Goal: Task Accomplishment & Management: Use online tool/utility

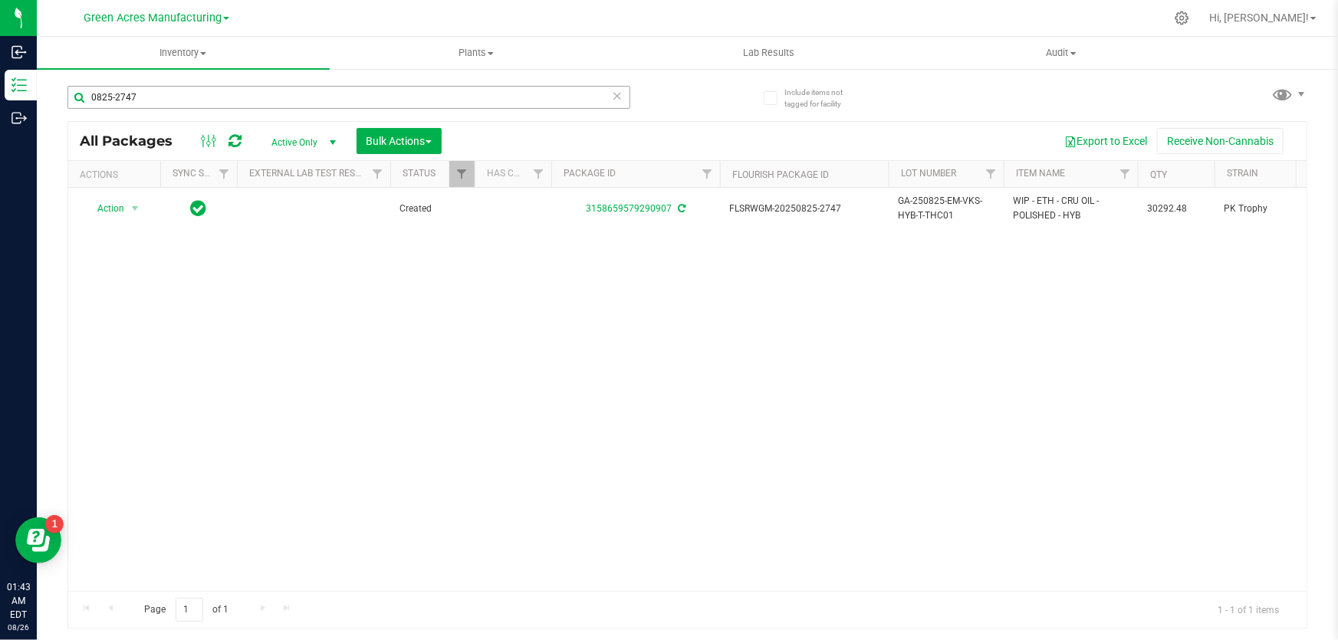
click at [156, 101] on input "0825-2747" at bounding box center [348, 97] width 563 height 23
drag, startPoint x: 156, startPoint y: 101, endPoint x: 86, endPoint y: 107, distance: 70.8
click at [86, 107] on input "0825-2747" at bounding box center [348, 97] width 563 height 23
click at [658, 287] on div "Action Action Adjust qty Create package Edit attributes Global inventory Locate…" at bounding box center [687, 389] width 1238 height 403
drag, startPoint x: 153, startPoint y: 98, endPoint x: 67, endPoint y: 113, distance: 87.2
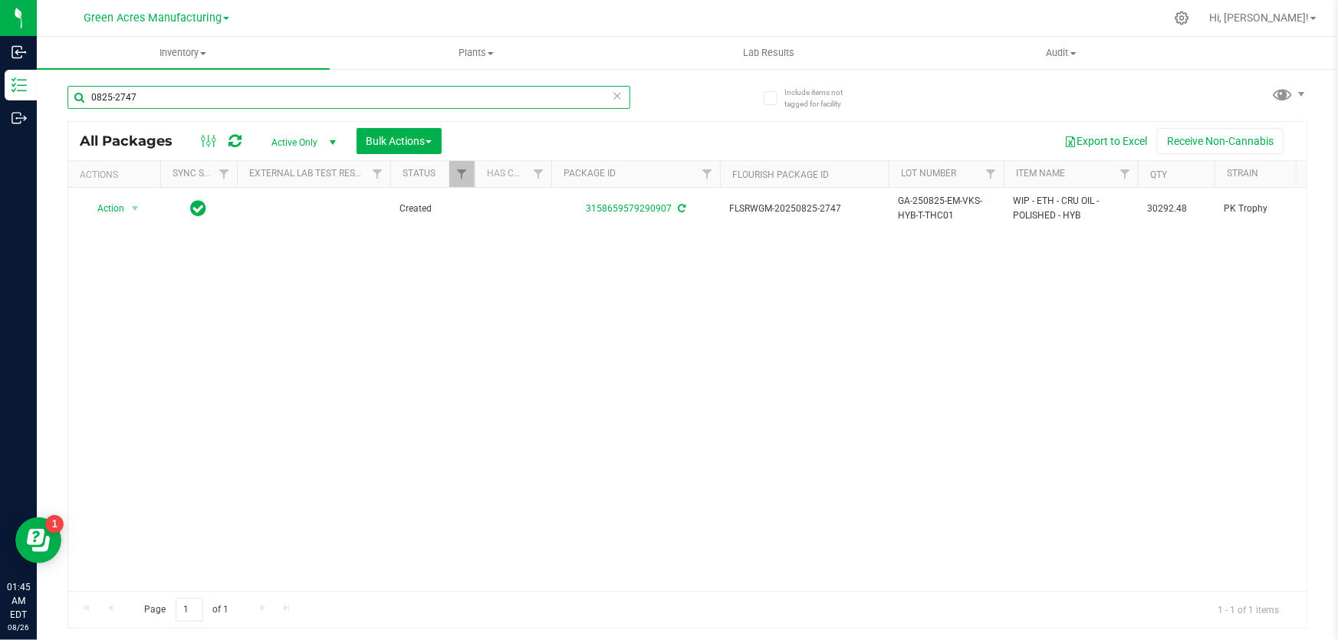
click at [67, 100] on input "0825-2747" at bounding box center [348, 97] width 563 height 23
type input "0825-2178"
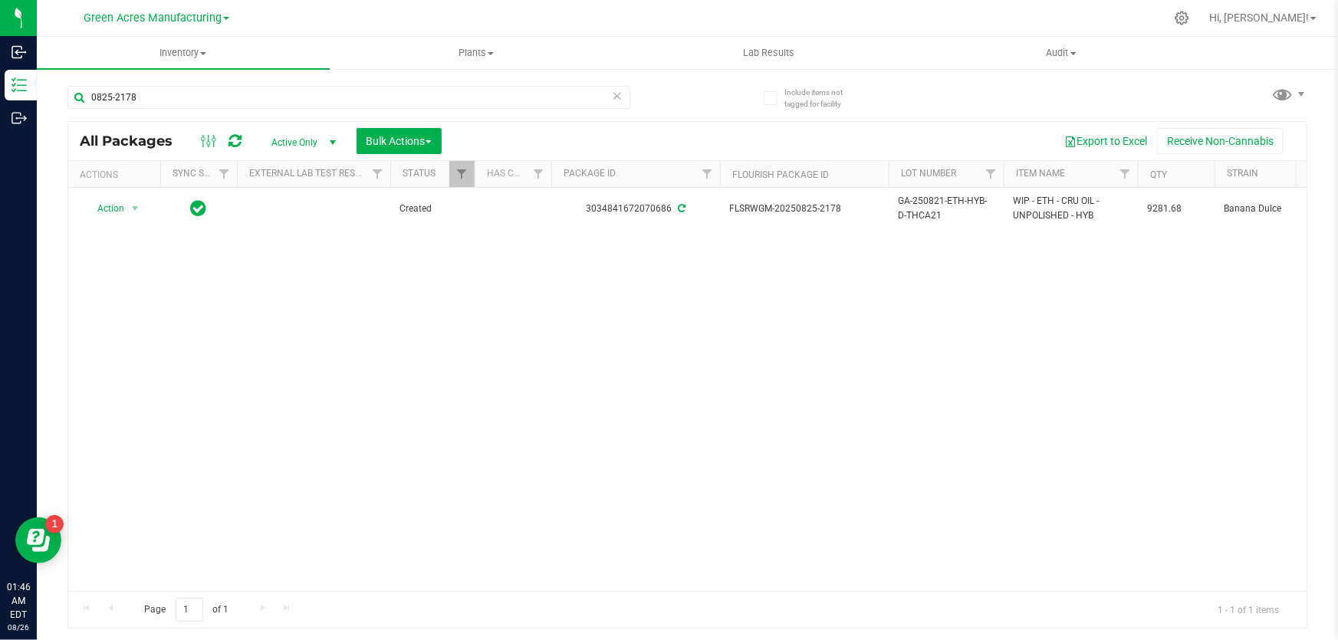
click at [521, 364] on div "Action Action Adjust qty Create package Edit attributes Global inventory Locate…" at bounding box center [687, 389] width 1238 height 403
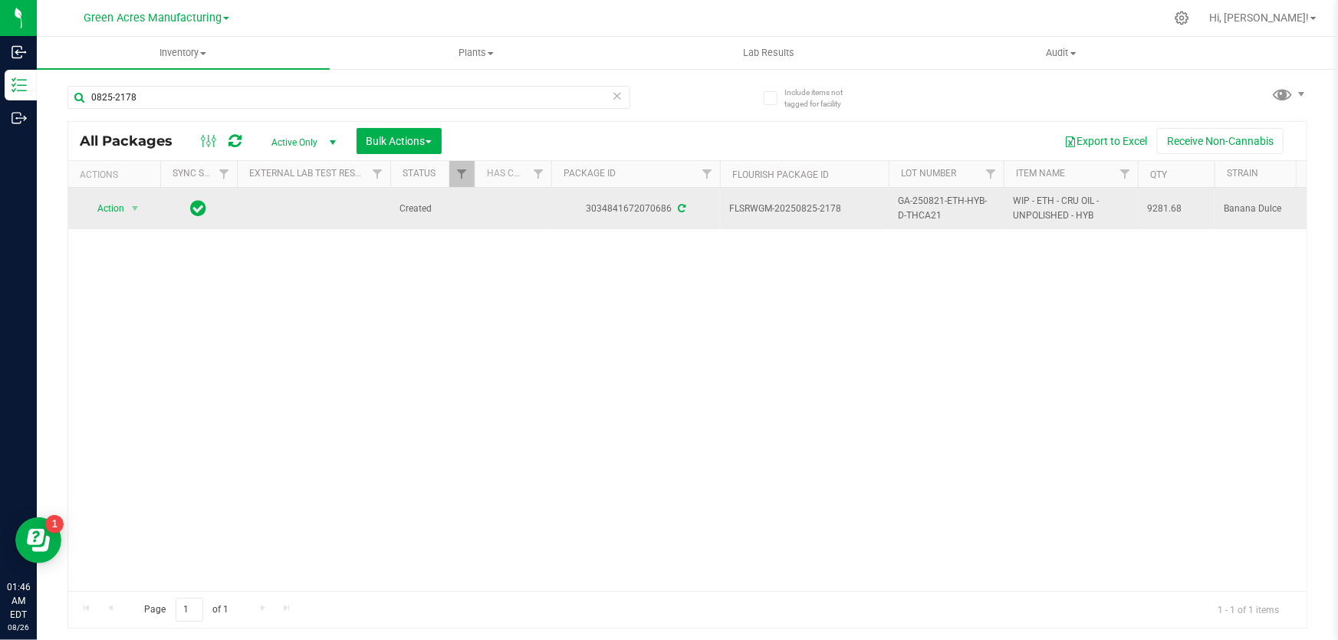
drag, startPoint x: 949, startPoint y: 217, endPoint x: 849, endPoint y: 224, distance: 100.7
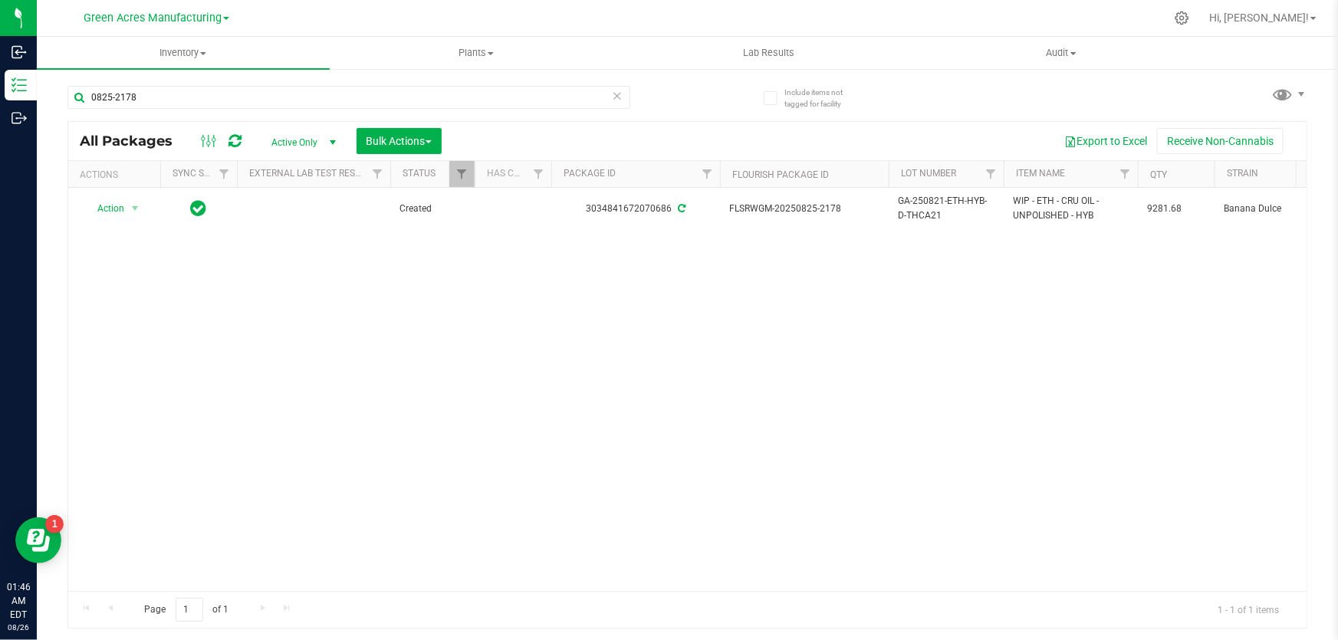
copy tr "GA-250821-ETH-HYB-D-THCA21"
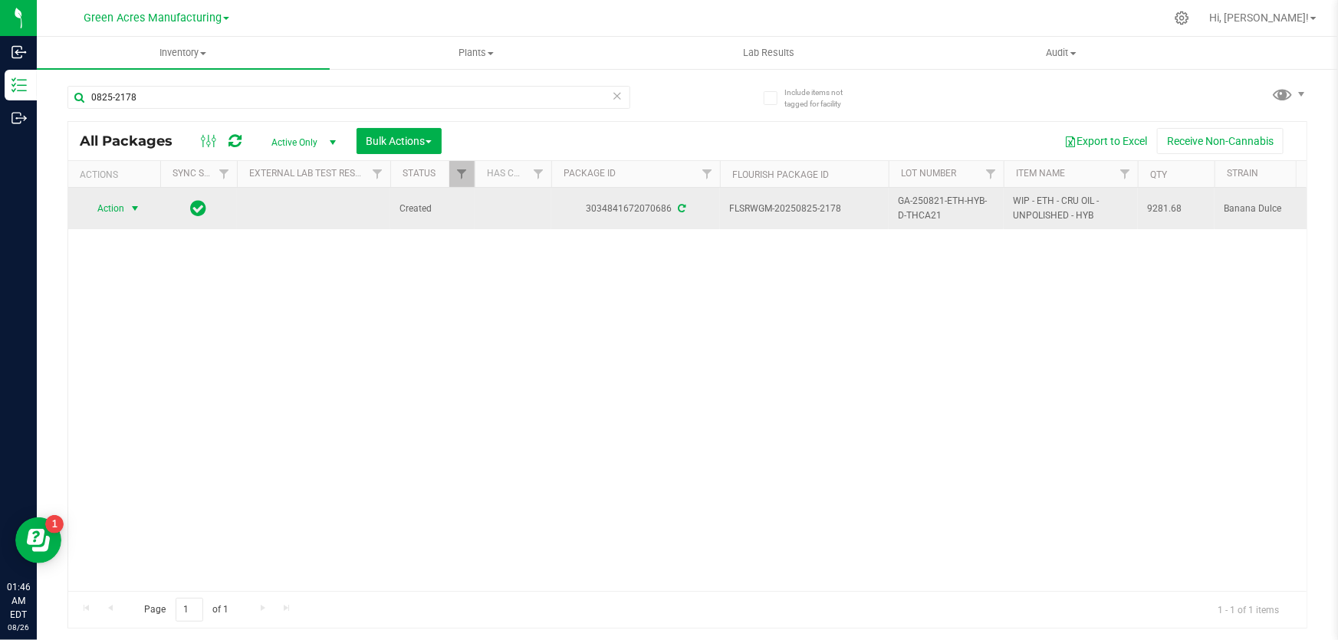
click at [130, 203] on span "select" at bounding box center [135, 208] width 12 height 12
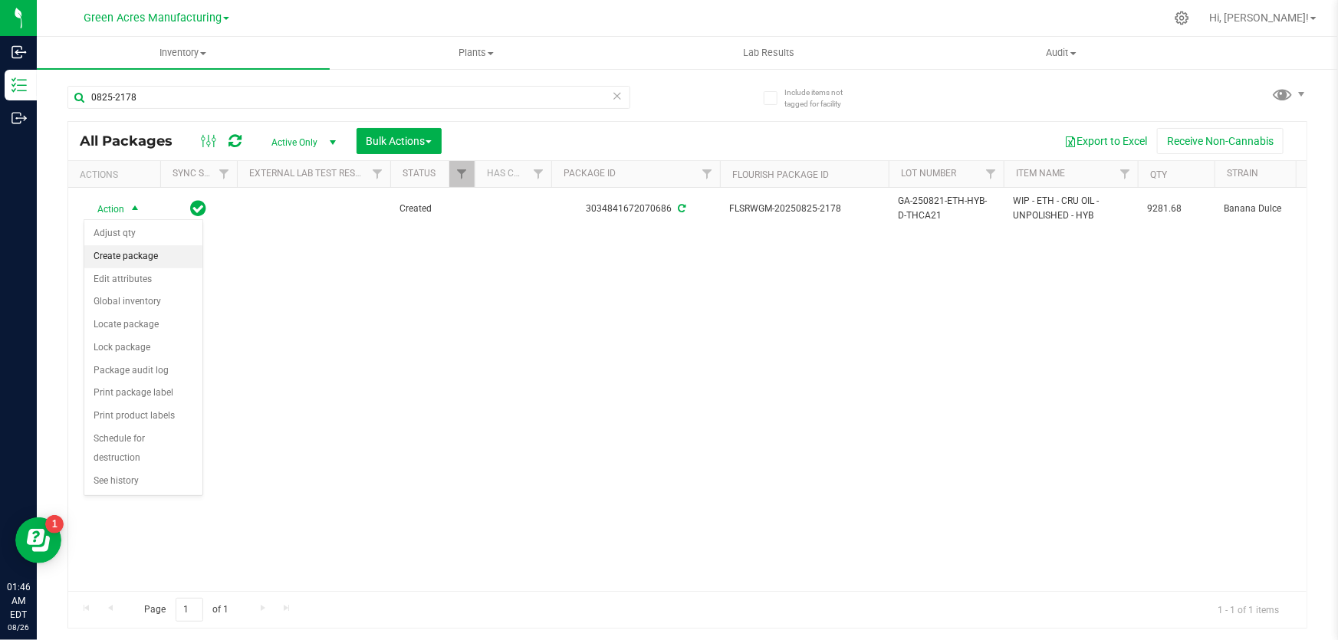
click at [146, 261] on li "Create package" at bounding box center [143, 256] width 118 height 23
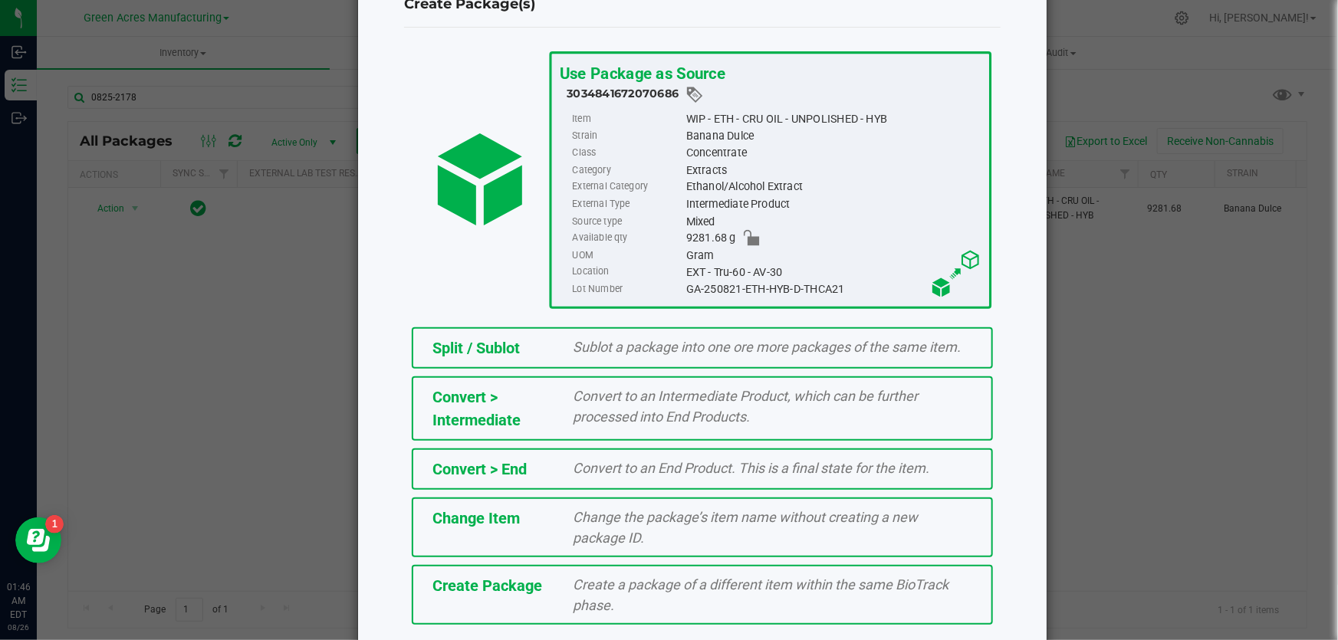
scroll to position [105, 0]
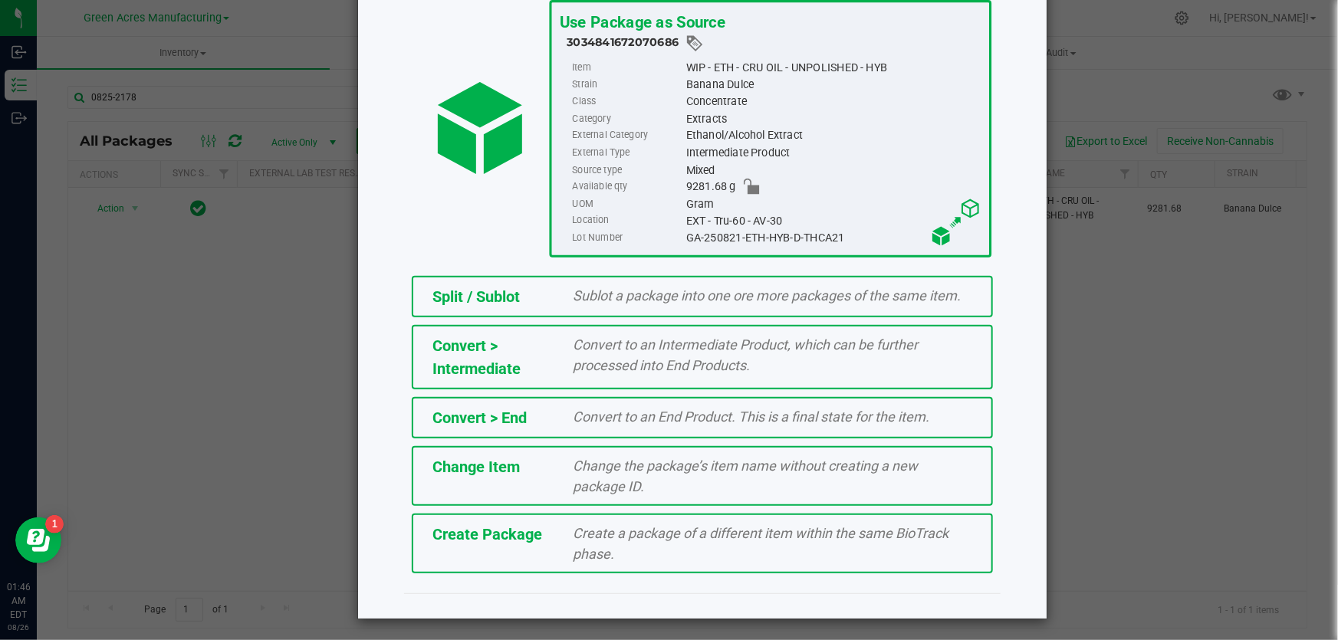
click at [522, 537] on span "Create Package" at bounding box center [487, 534] width 110 height 18
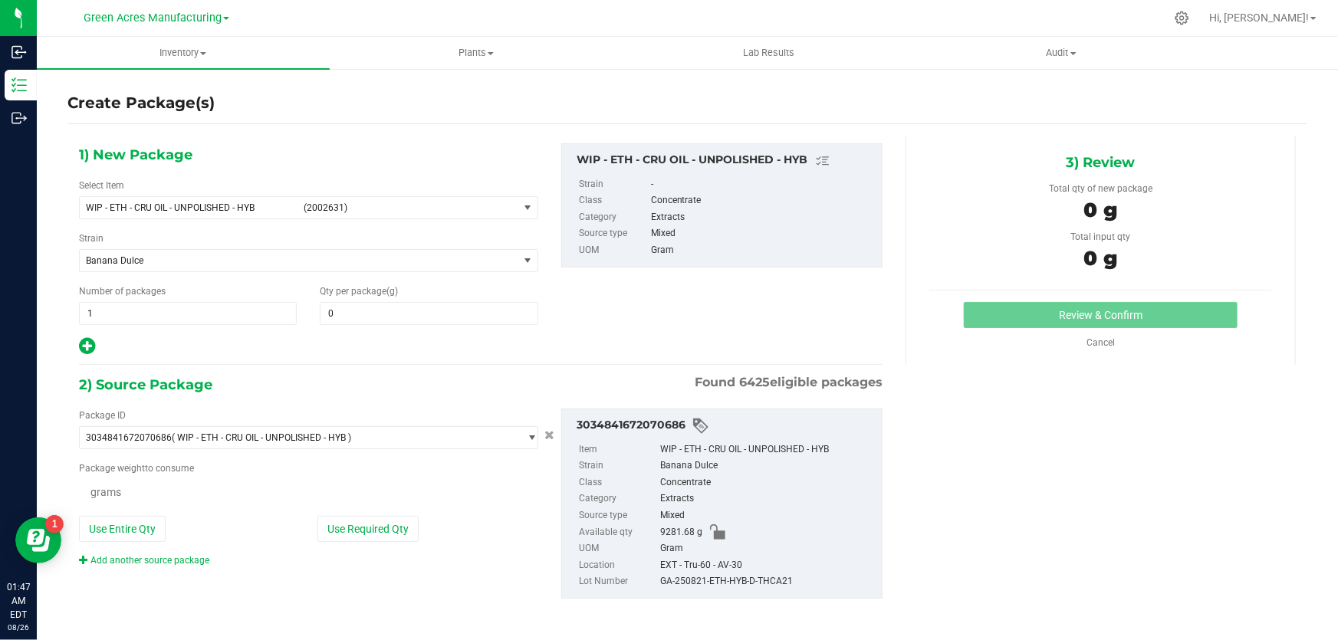
type input "0.0000"
click at [136, 514] on div "Package ID 3034841672070686 ( WIP - ETH - CRU OIL - UNPOLISHED - HYB ) 00005188…" at bounding box center [308, 489] width 482 height 160
click at [132, 525] on button "Use Entire Qty" at bounding box center [122, 531] width 87 height 26
type input "9281.6800 g"
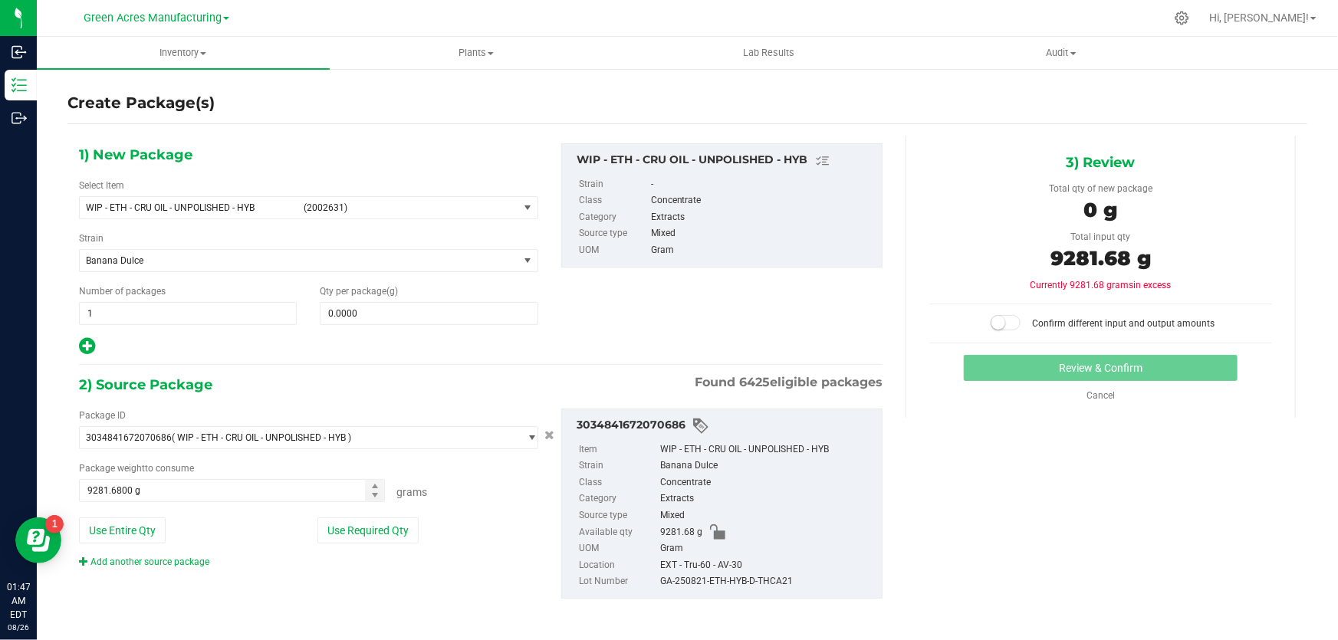
scroll to position [1, 0]
click at [189, 559] on link "Add another source package" at bounding box center [144, 561] width 130 height 11
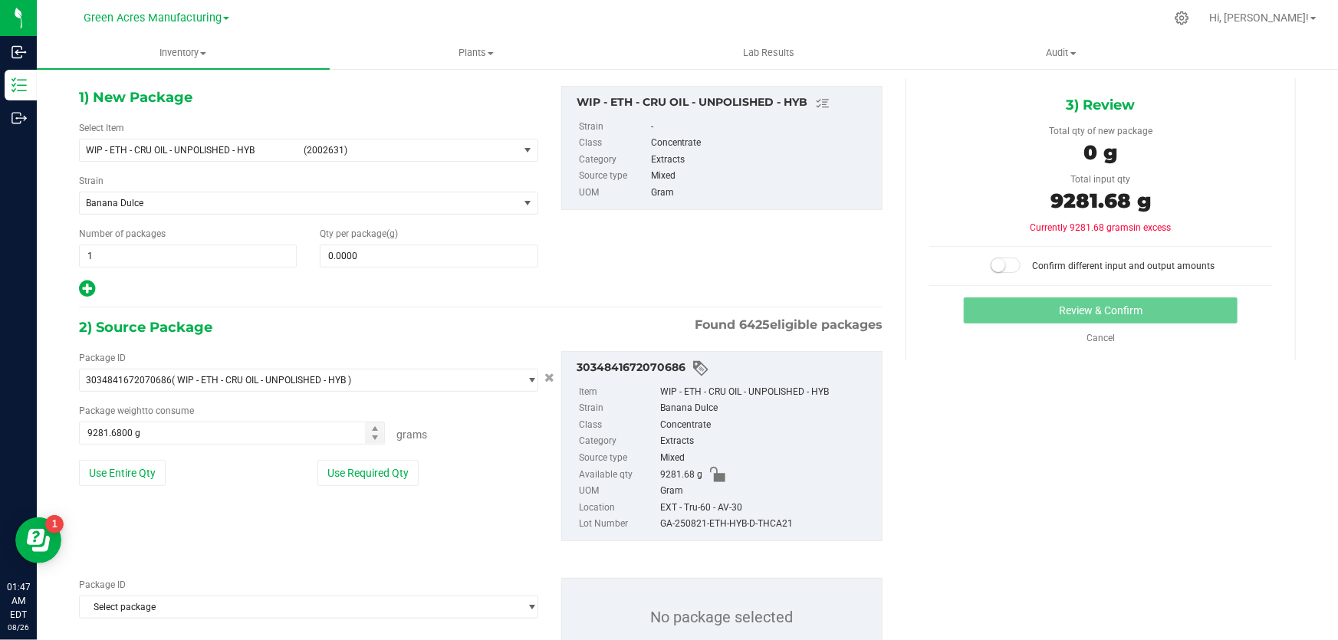
scroll to position [116, 0]
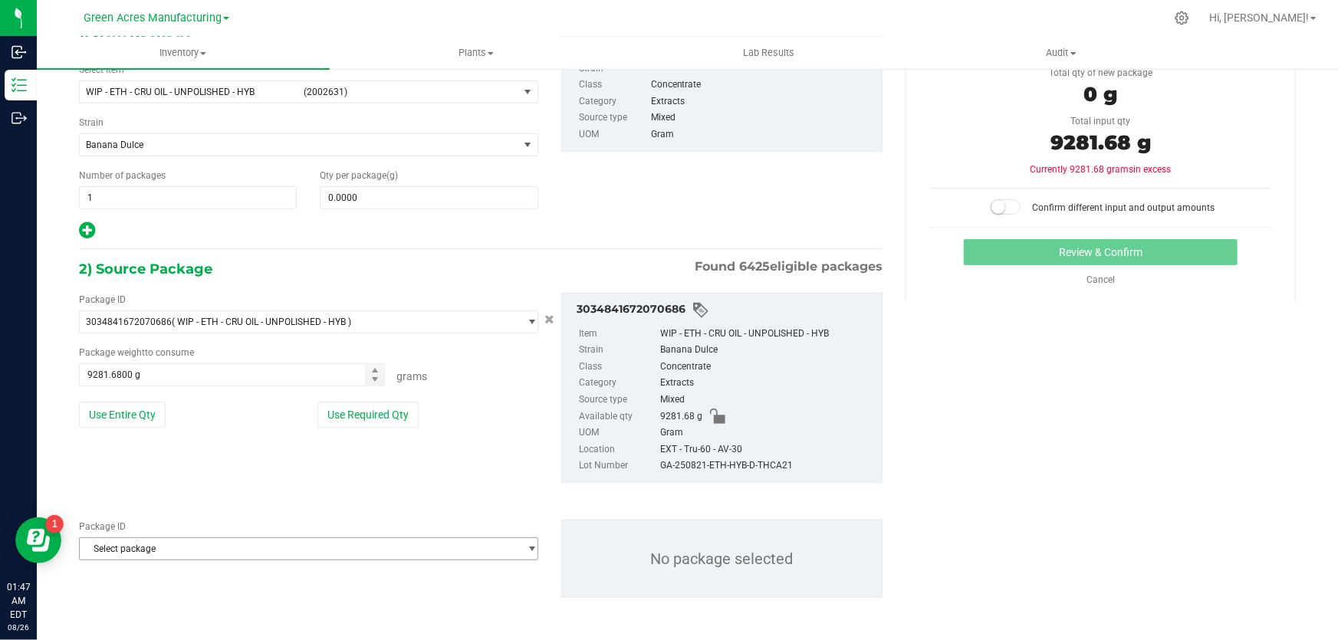
click at [200, 544] on span "Select package" at bounding box center [299, 548] width 439 height 21
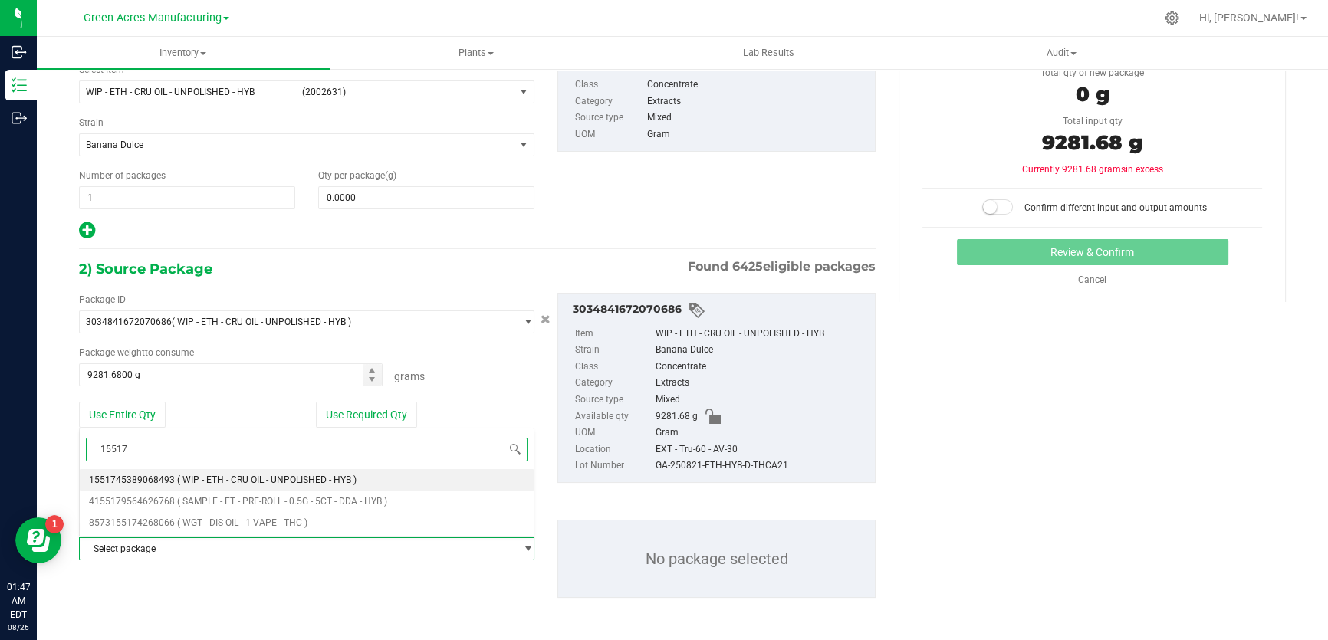
type input "155174"
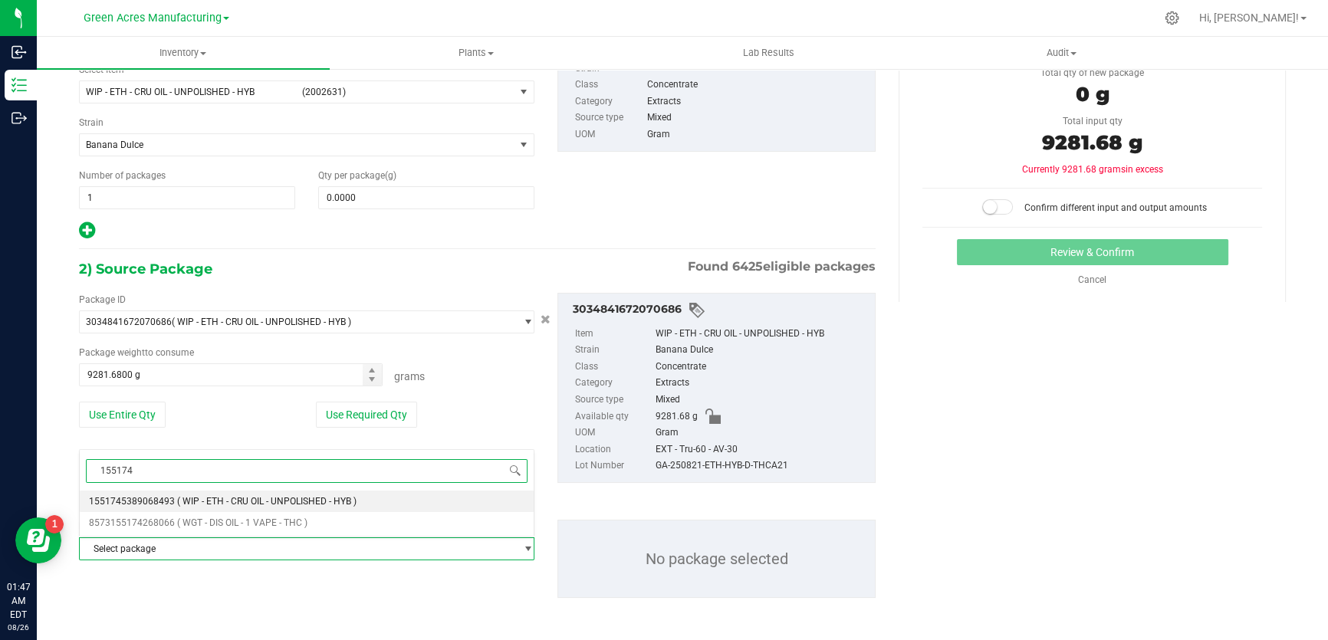
click at [161, 500] on span "1551745389068493" at bounding box center [132, 501] width 86 height 11
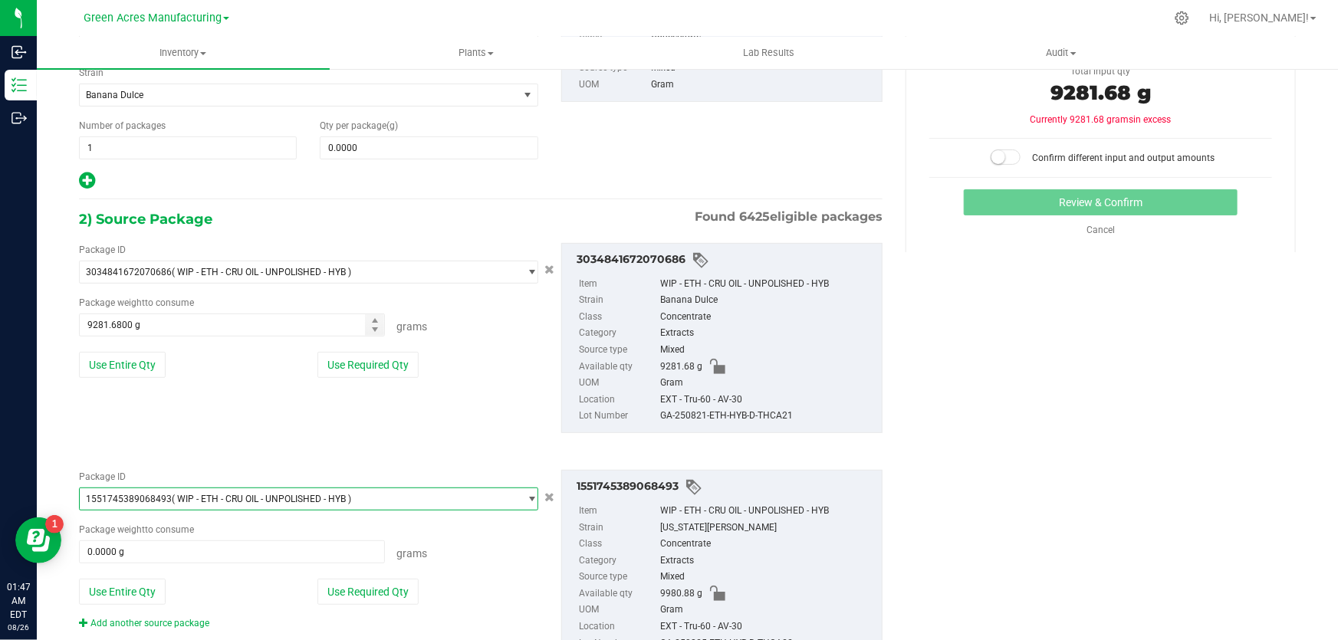
scroll to position [228, 0]
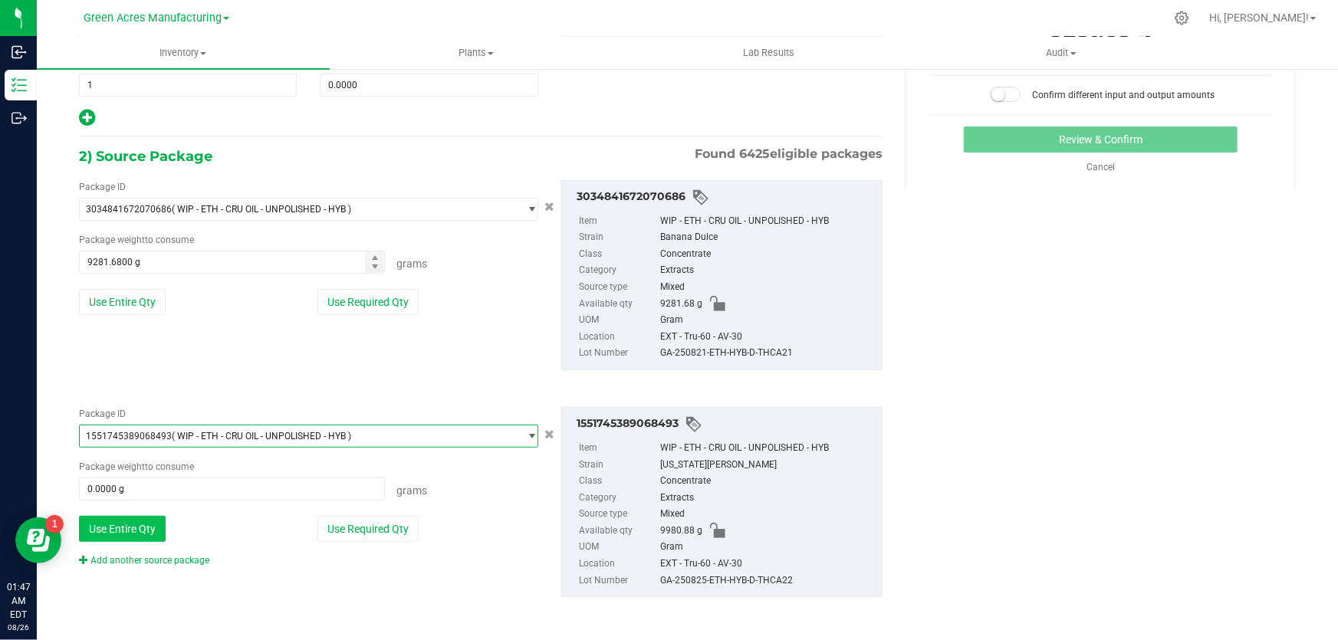
click at [134, 529] on button "Use Entire Qty" at bounding box center [122, 529] width 87 height 26
type input "9980.8800 g"
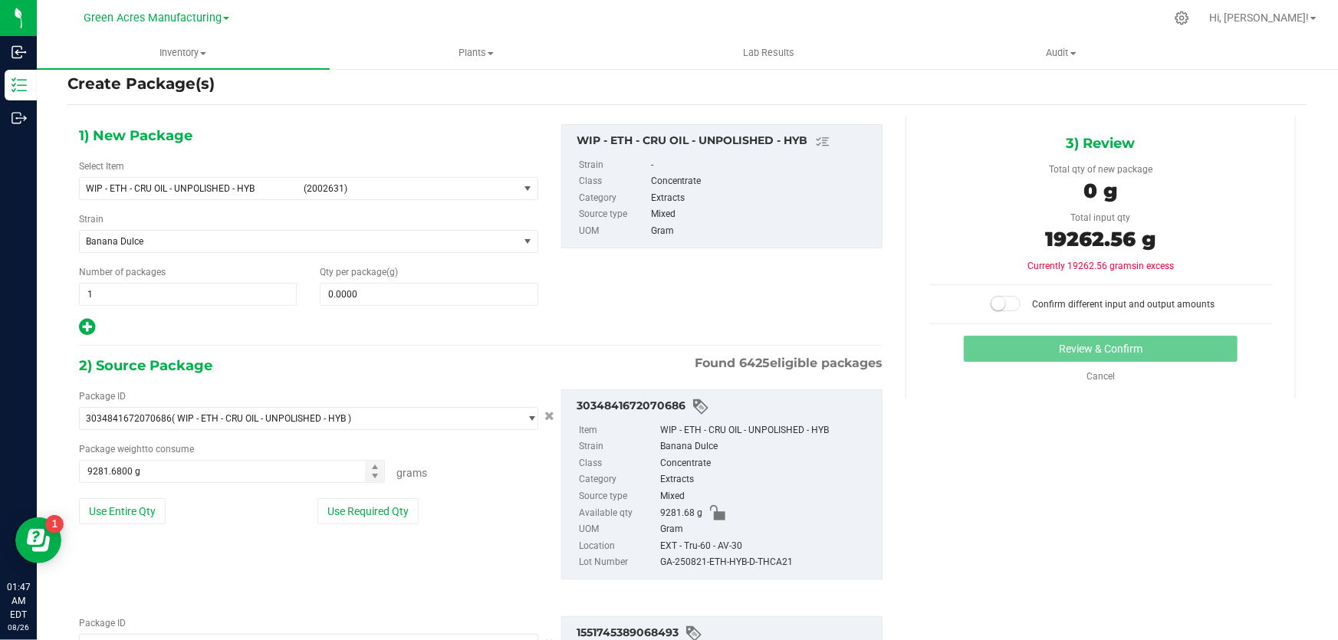
scroll to position [0, 0]
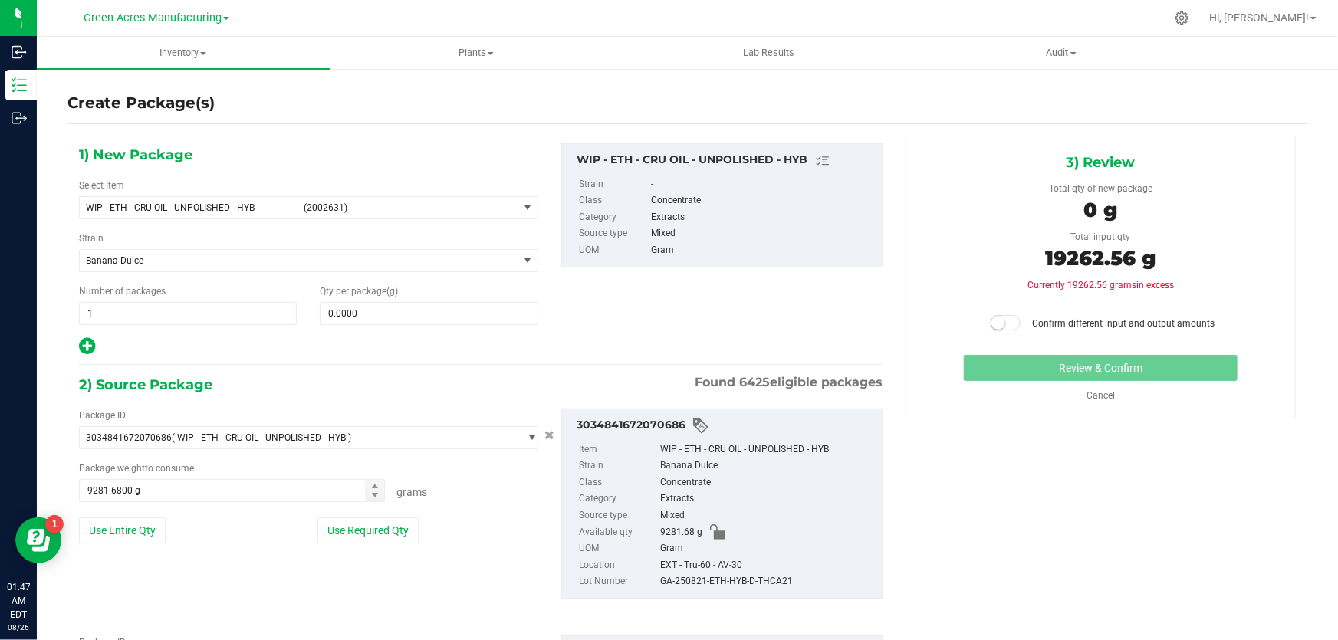
click at [462, 297] on div "Qty per package (g) 0.0000 0" at bounding box center [428, 304] width 241 height 41
click at [459, 309] on span at bounding box center [429, 313] width 218 height 23
type input "19262.56"
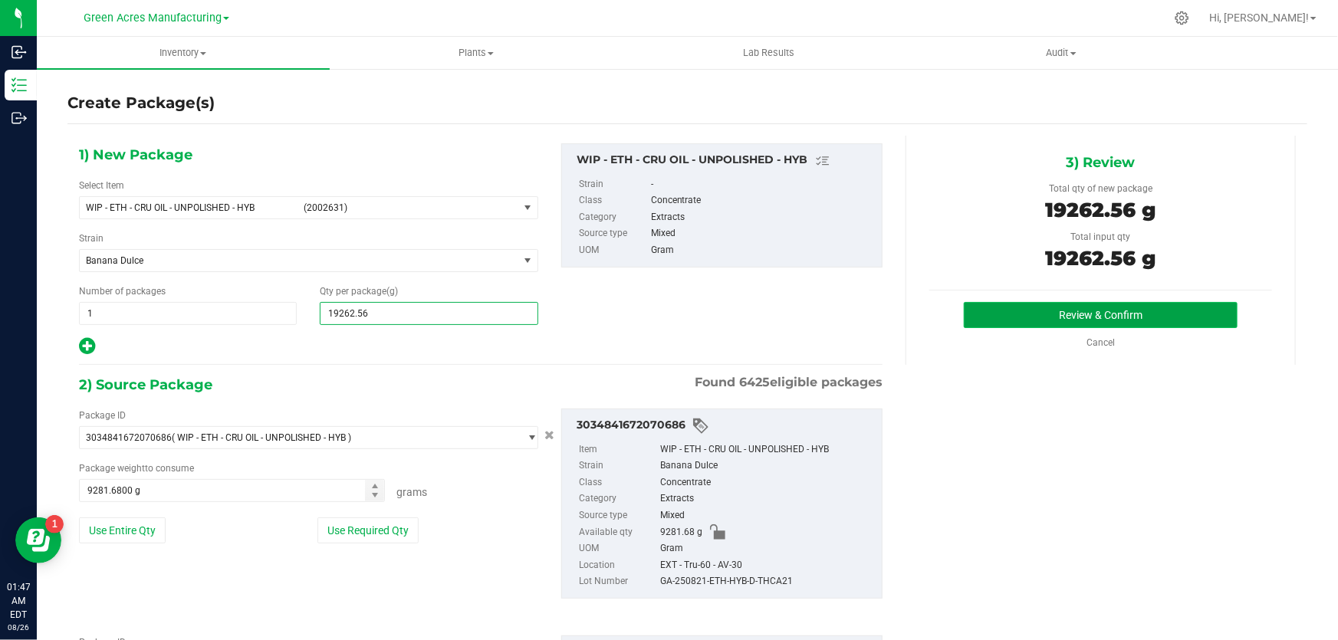
type input "19,262.5600"
click at [1072, 314] on button "Review & Confirm" at bounding box center [1101, 315] width 274 height 26
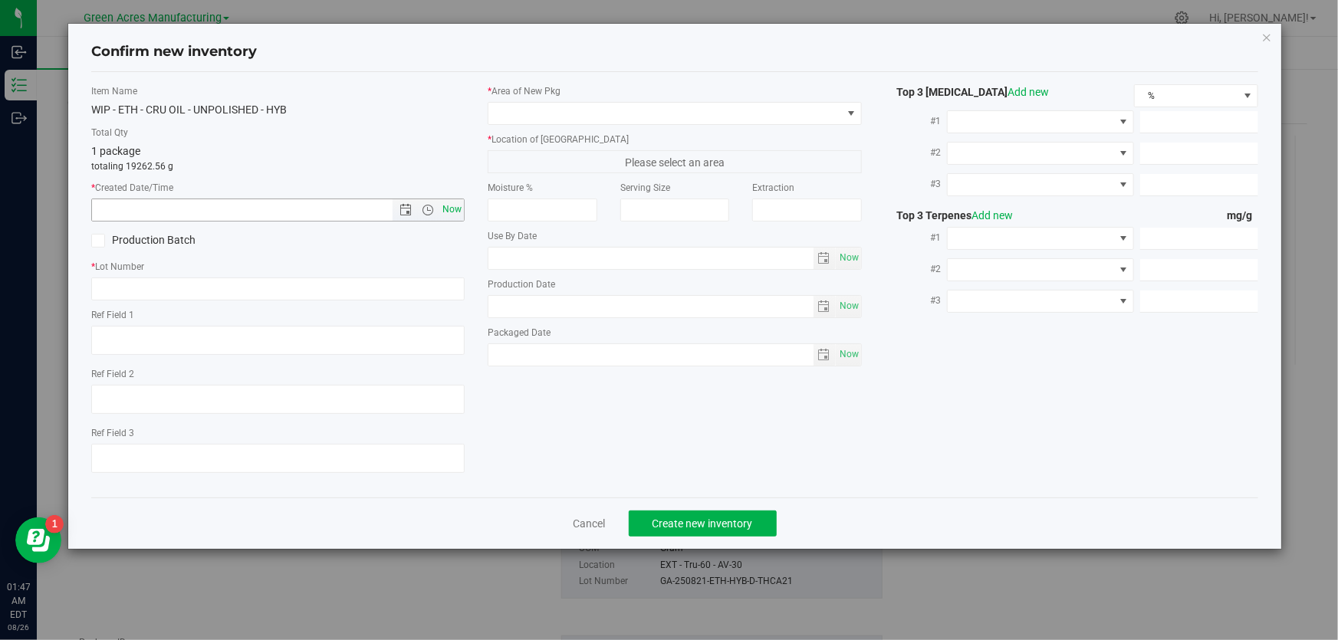
click at [461, 212] on span "Now" at bounding box center [452, 210] width 26 height 22
type input "[DATE] 1:47 AM"
click at [219, 288] on input "text" at bounding box center [277, 289] width 373 height 23
paste input "GA-250821-ETH-HYB-D-THCA21"
type input "GA-250821-ETH-HYB-D-THCA21/22"
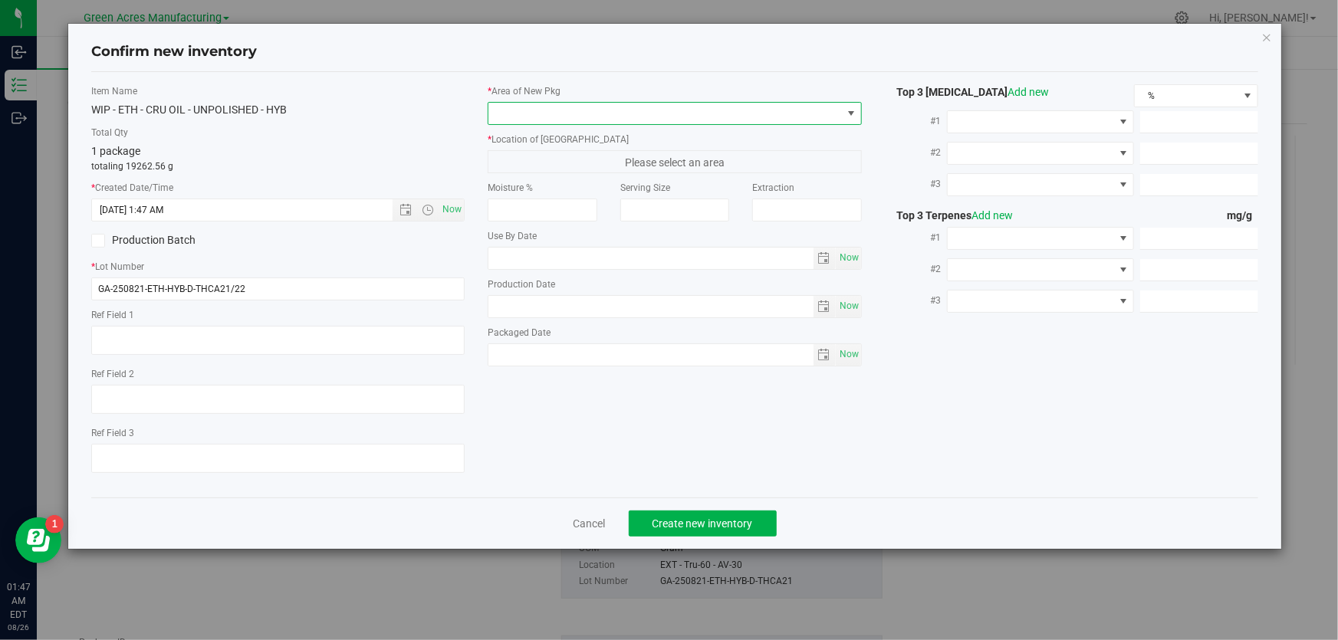
click at [852, 115] on span at bounding box center [851, 113] width 12 height 12
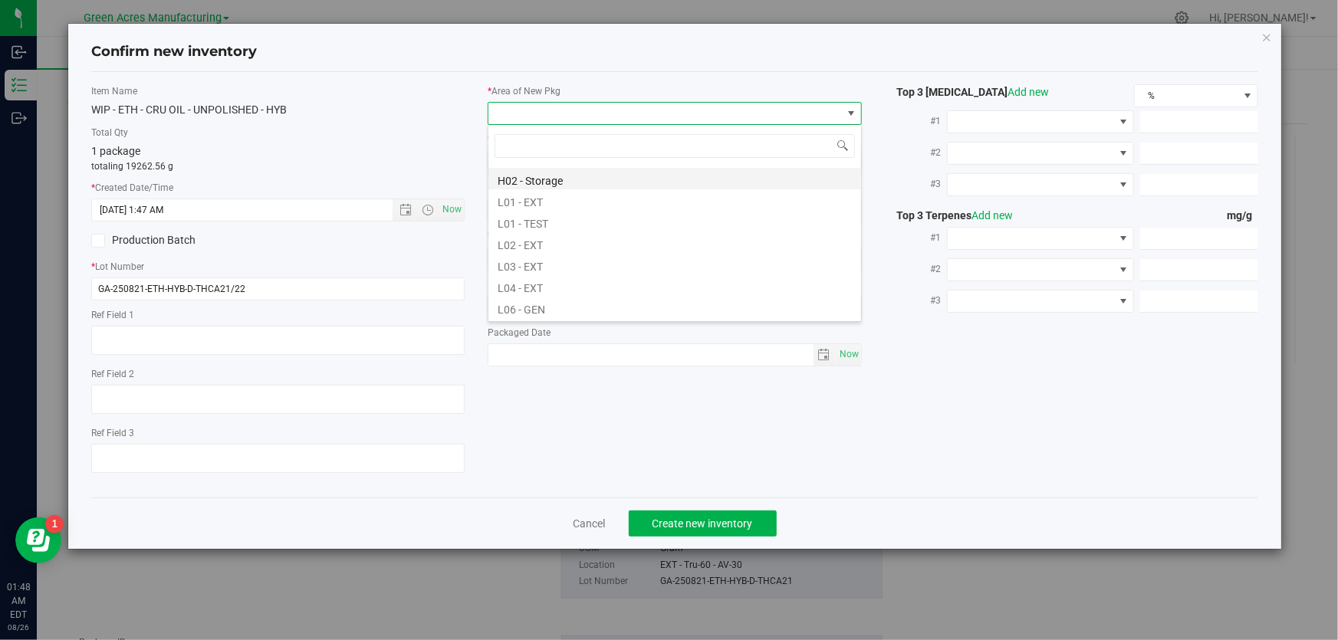
scroll to position [278, 0]
click at [535, 258] on li "L04 - EXT" at bounding box center [674, 262] width 373 height 21
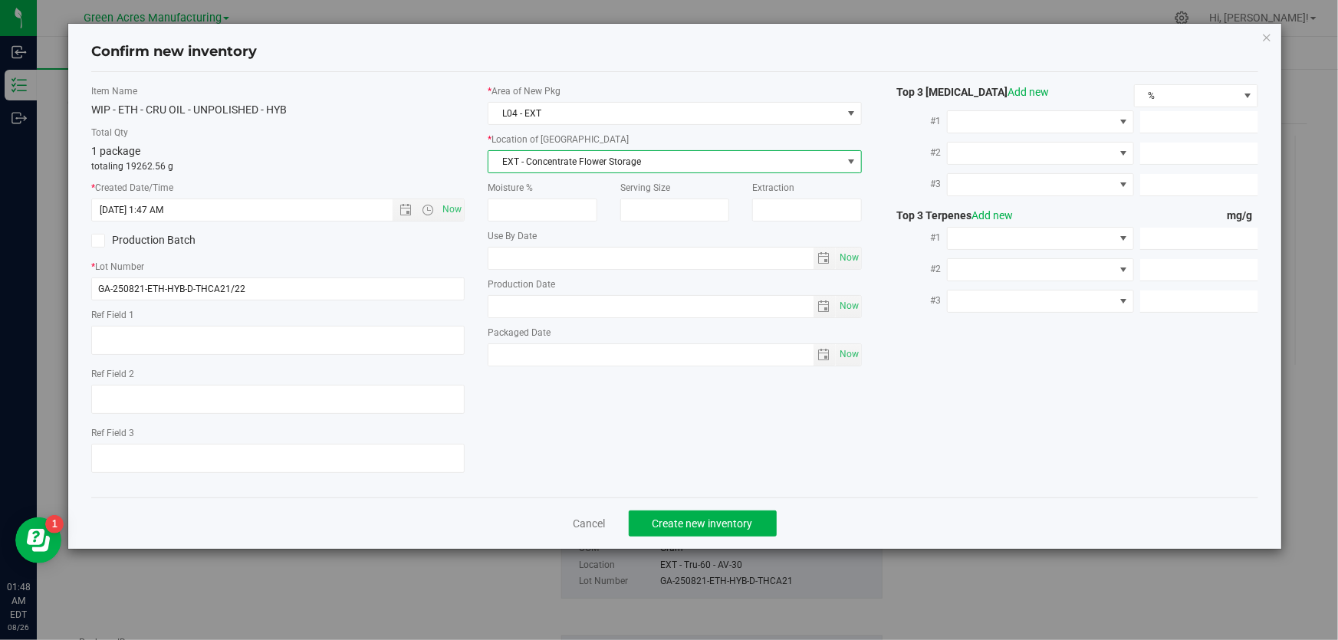
click at [706, 159] on span "EXT - Concentrate Flower Storage" at bounding box center [664, 161] width 353 height 21
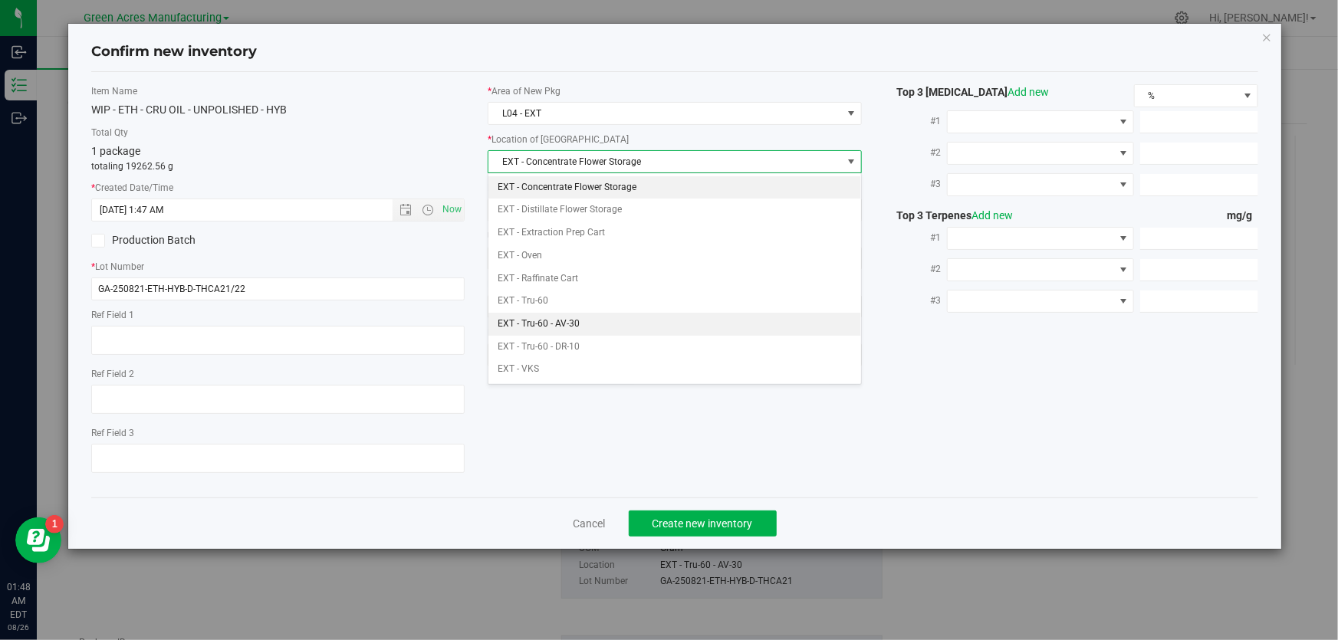
click at [590, 324] on li "EXT - Tru-60 - AV-30" at bounding box center [674, 324] width 373 height 23
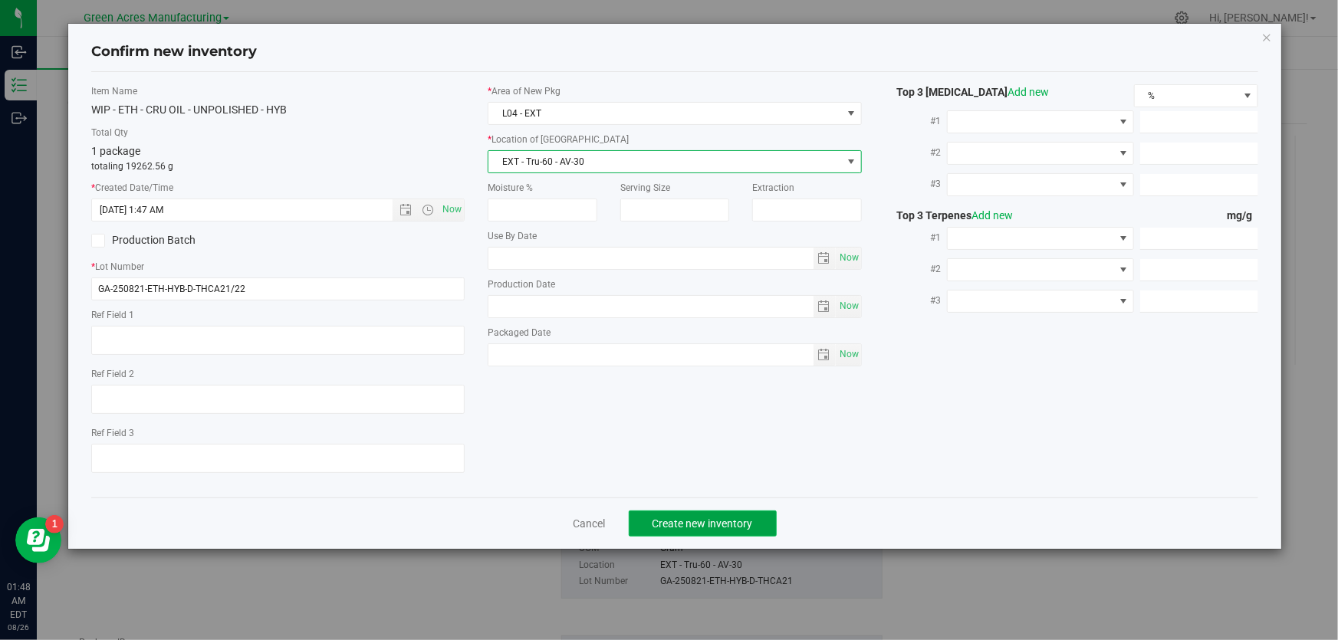
click at [685, 520] on span "Create new inventory" at bounding box center [702, 524] width 100 height 12
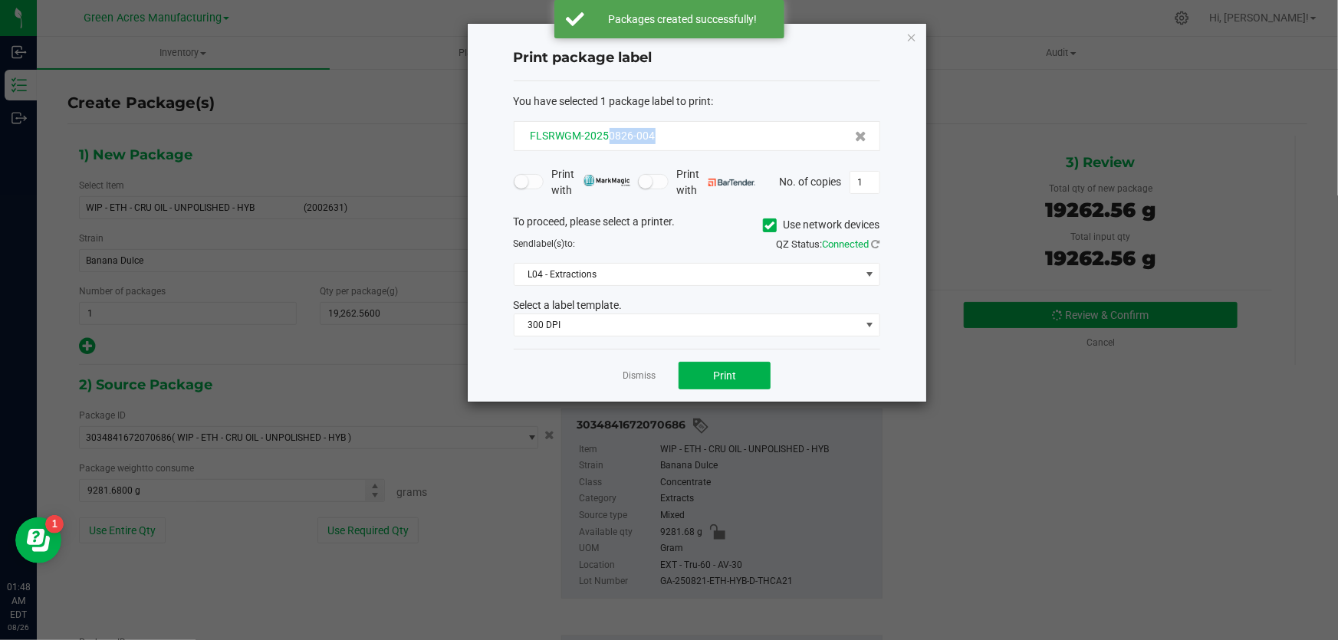
drag, startPoint x: 672, startPoint y: 137, endPoint x: 607, endPoint y: 138, distance: 64.4
click at [607, 138] on div "FLSRWGM-20250826-004" at bounding box center [697, 136] width 340 height 16
click at [1004, 75] on ngb-modal-window "Print package label You have selected 1 package label to print : FLSRWGM-202508…" at bounding box center [669, 320] width 1338 height 640
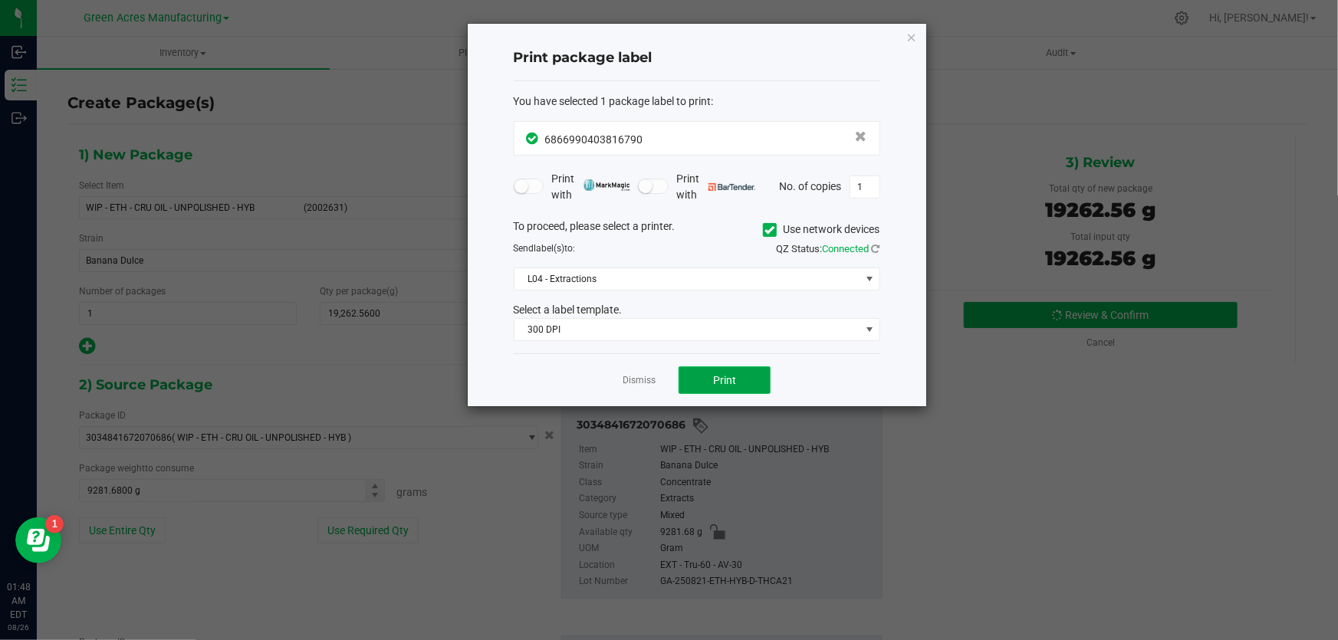
click at [735, 379] on button "Print" at bounding box center [725, 380] width 92 height 28
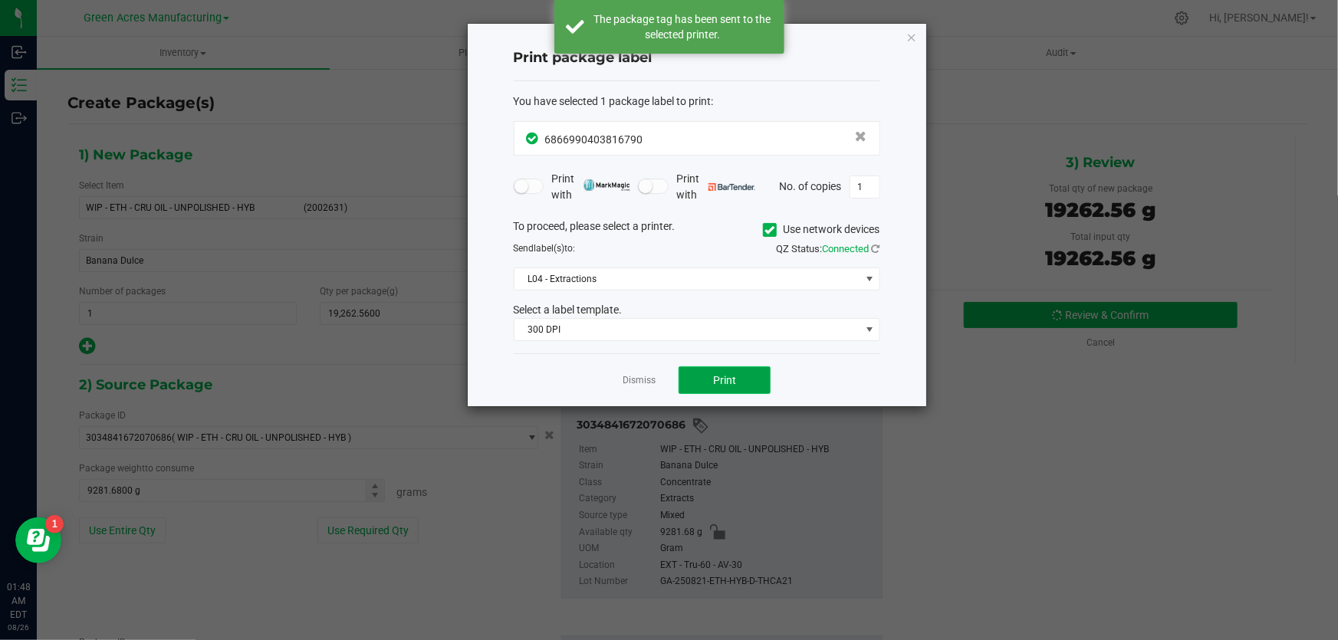
click at [735, 380] on span "Print" at bounding box center [724, 380] width 23 height 12
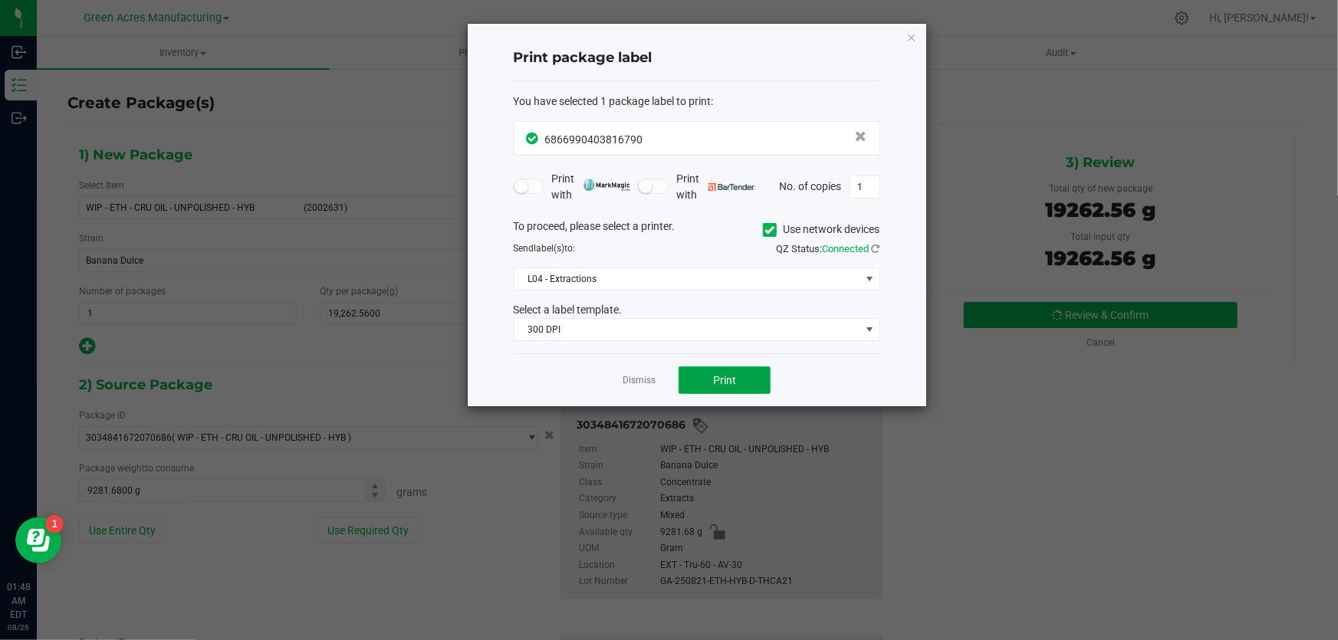
click at [724, 383] on span "Print" at bounding box center [724, 380] width 23 height 12
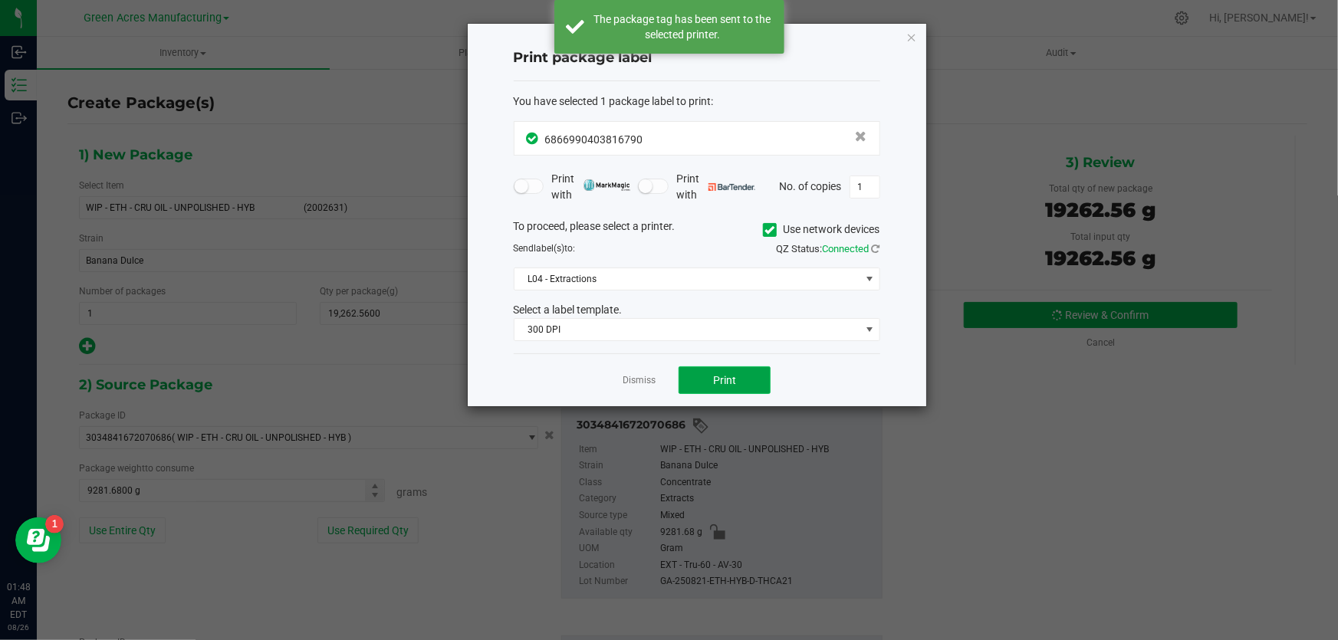
click at [721, 383] on span "Print" at bounding box center [724, 380] width 23 height 12
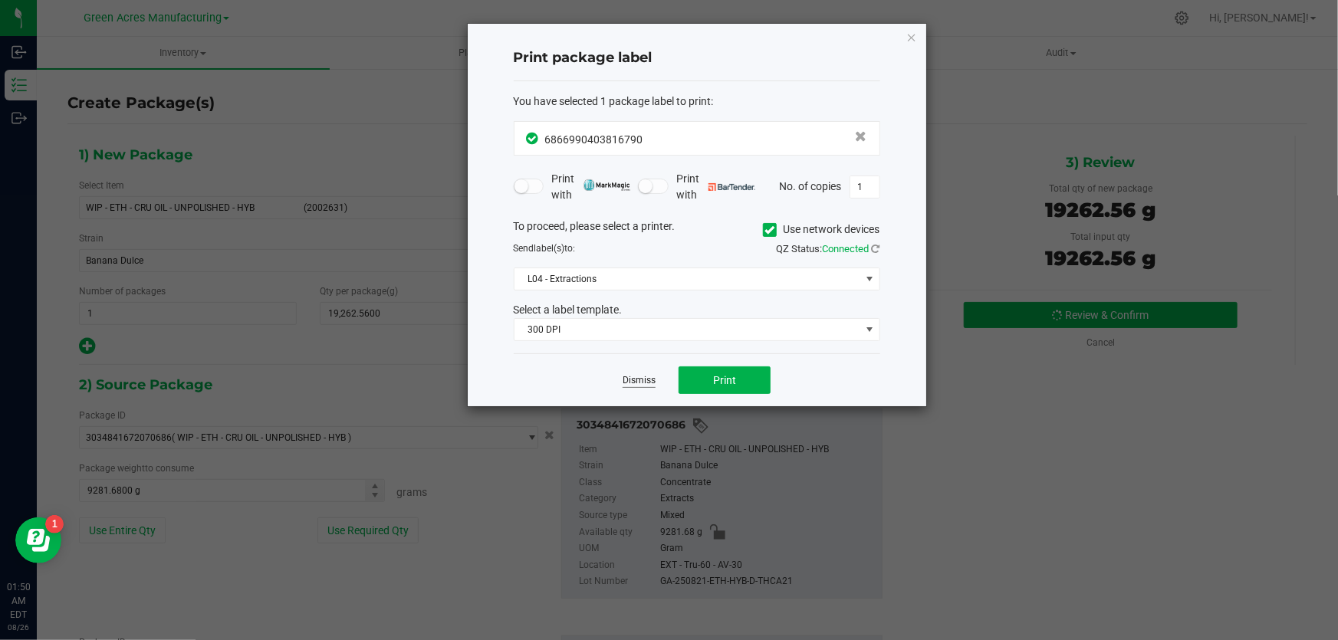
click at [645, 383] on link "Dismiss" at bounding box center [639, 380] width 33 height 13
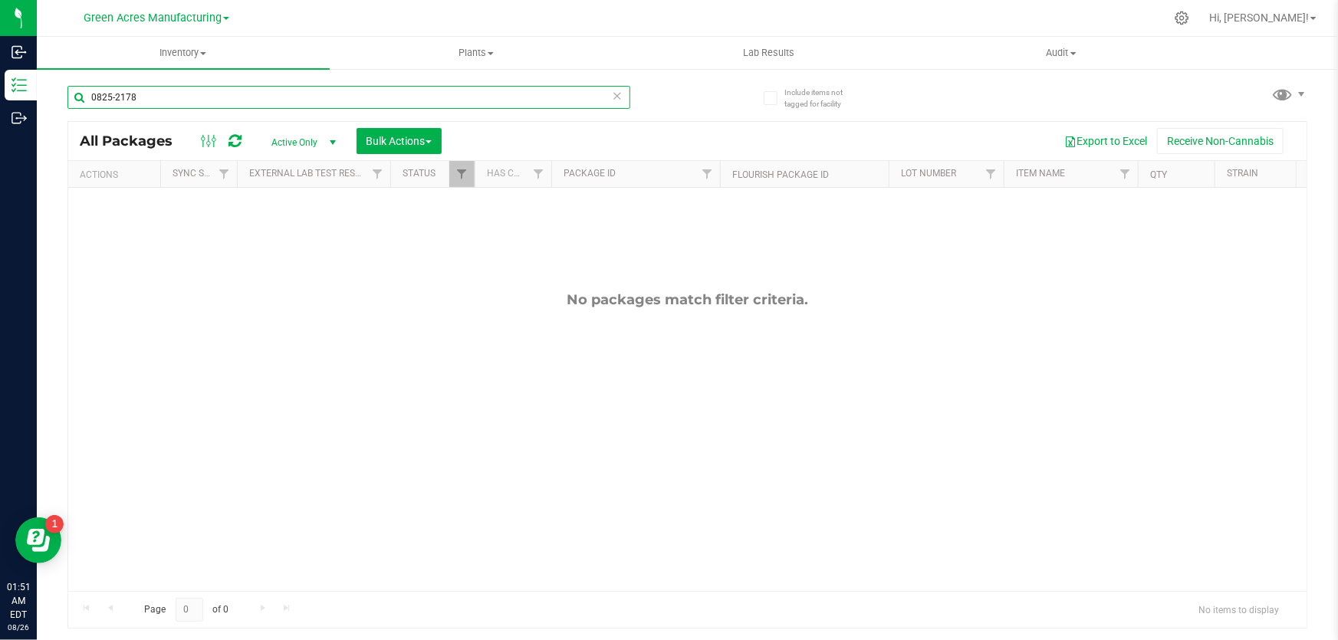
click at [161, 94] on input "0825-2178" at bounding box center [348, 97] width 563 height 23
drag, startPoint x: 165, startPoint y: 94, endPoint x: 59, endPoint y: 90, distance: 105.9
click at [59, 90] on div "Include items not tagged for facility 0825-2178 All Packages Active Only Active…" at bounding box center [687, 301] width 1301 height 468
click at [183, 90] on input "0825-2178" at bounding box center [348, 97] width 563 height 23
type input "0"
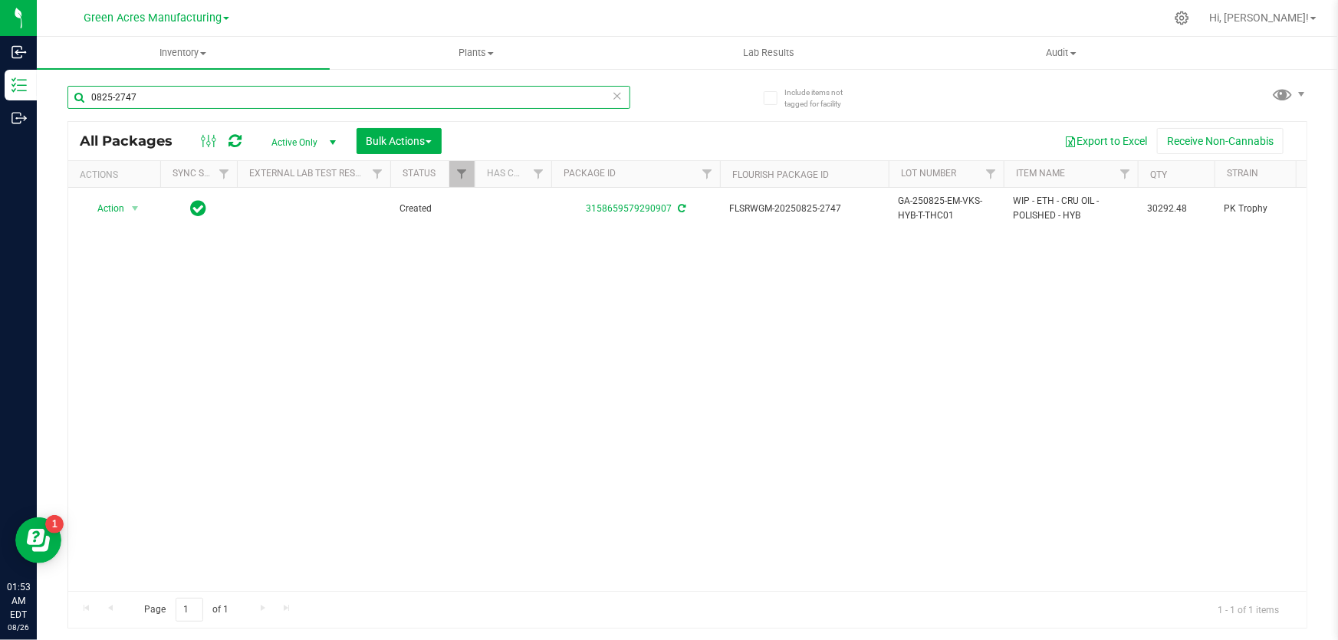
type input "0825-2747"
